Goal: Task Accomplishment & Management: Complete application form

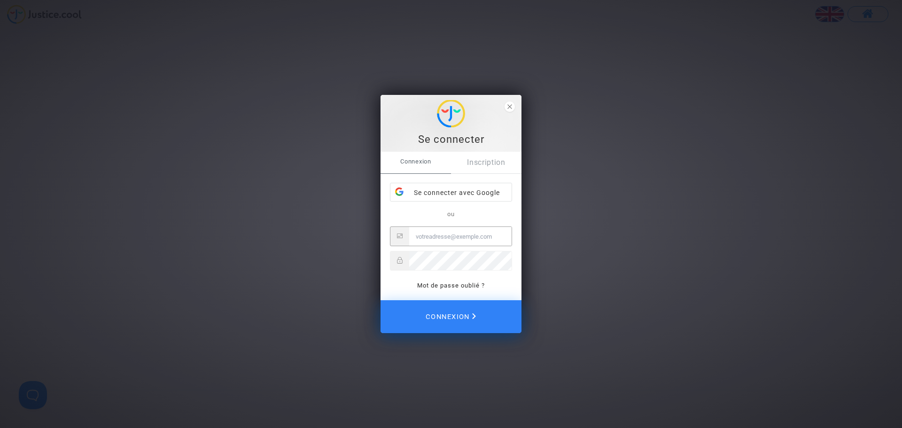
type input "[EMAIL_ADDRESS][DOMAIN_NAME]"
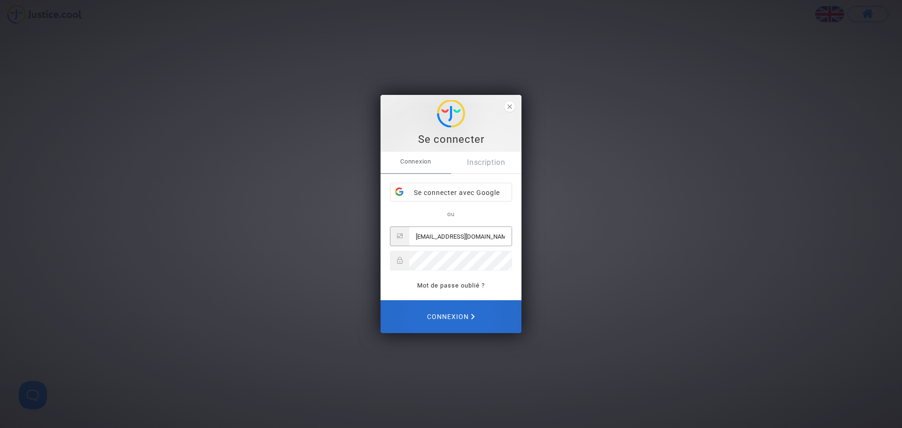
click at [467, 308] on span "Connexion" at bounding box center [451, 317] width 48 height 20
